Goal: Task Accomplishment & Management: Manage account settings

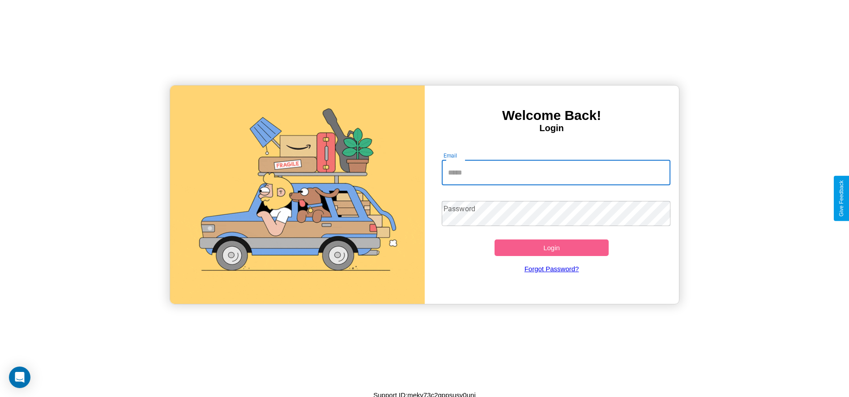
click at [556, 172] on input "Email" at bounding box center [556, 172] width 229 height 25
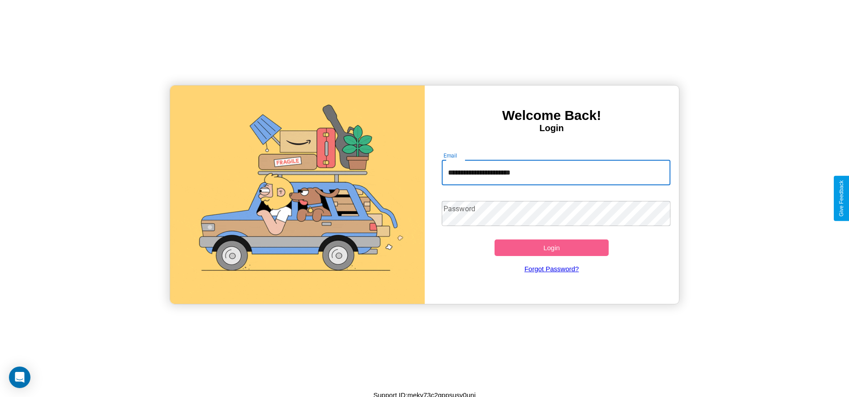
type input "**********"
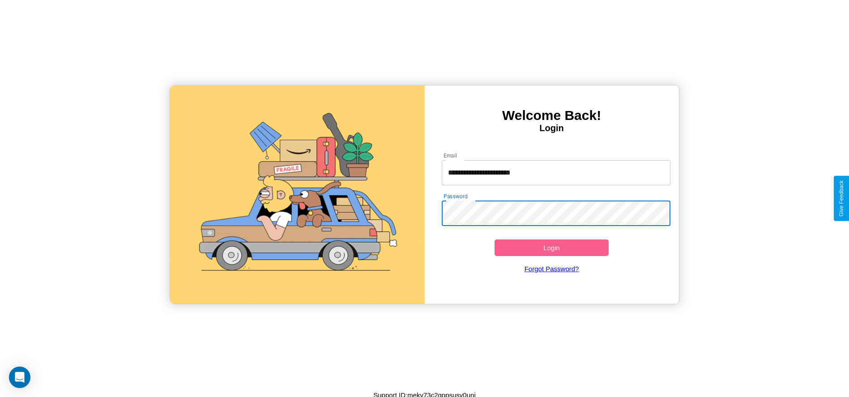
click at [552, 248] on button "Login" at bounding box center [552, 248] width 115 height 17
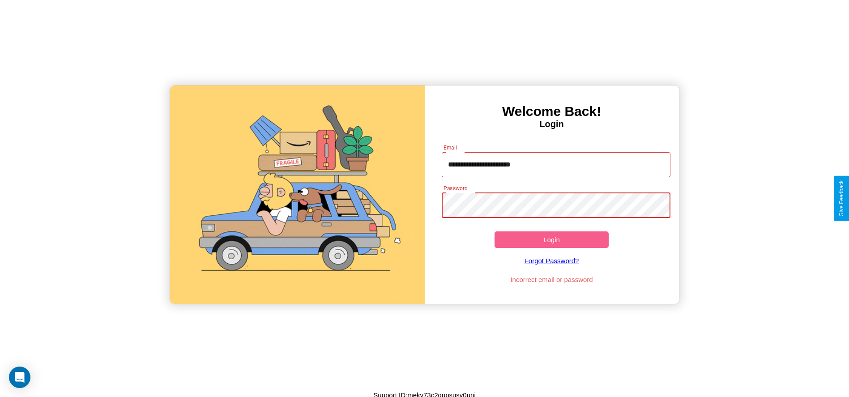
click at [552, 240] on button "Login" at bounding box center [552, 239] width 115 height 17
